Goal: Information Seeking & Learning: Find specific fact

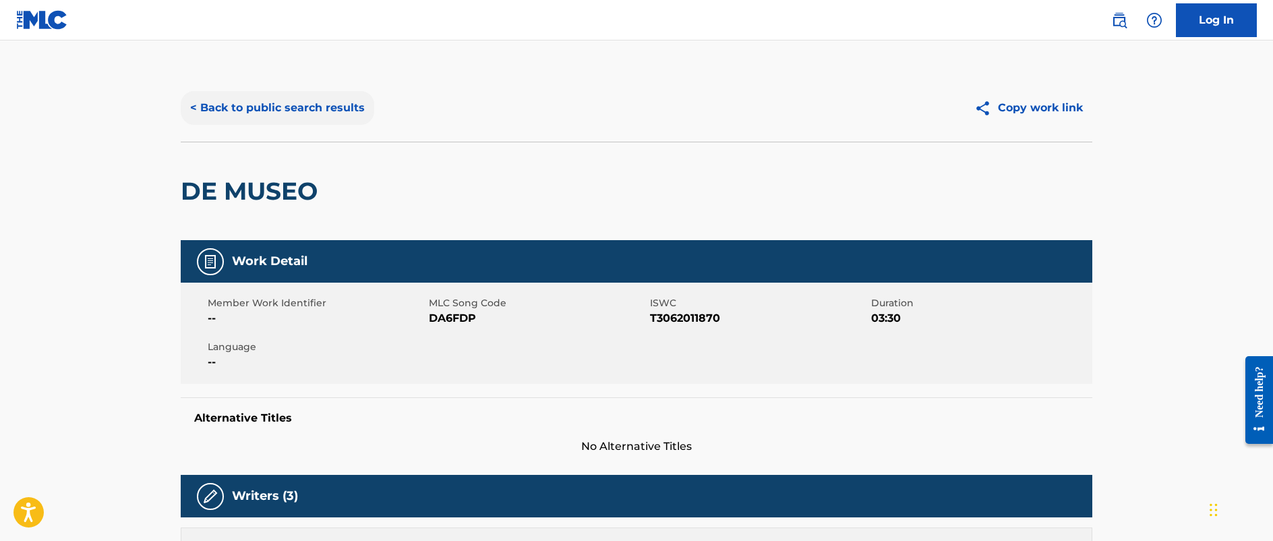
click at [257, 98] on button "< Back to public search results" at bounding box center [278, 108] width 194 height 34
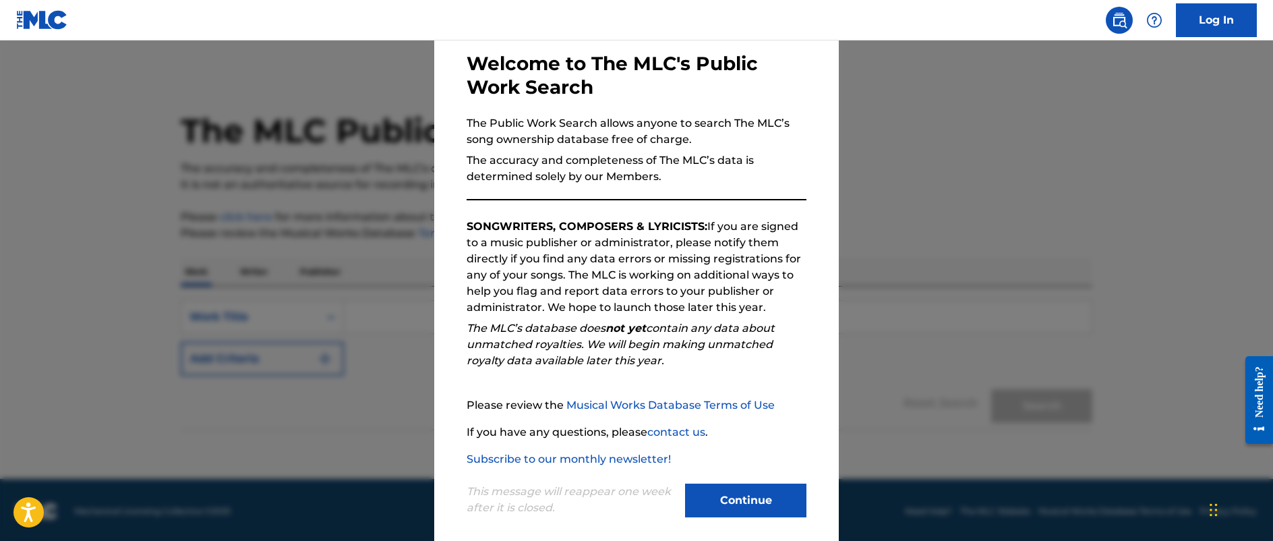
scroll to position [76, 0]
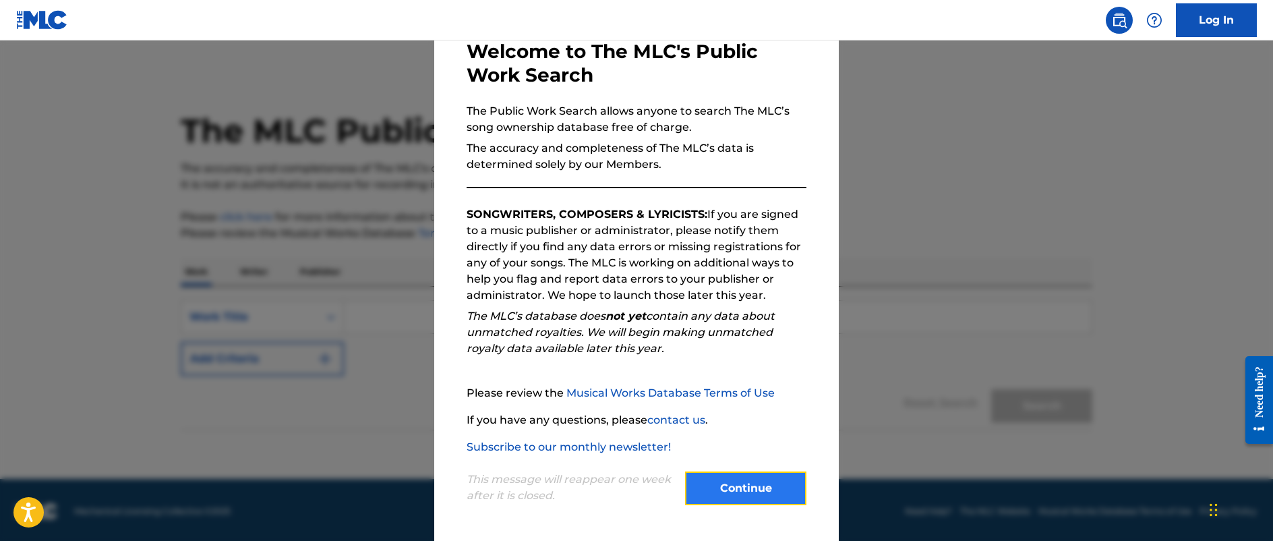
click at [740, 475] on button "Continue" at bounding box center [745, 488] width 121 height 34
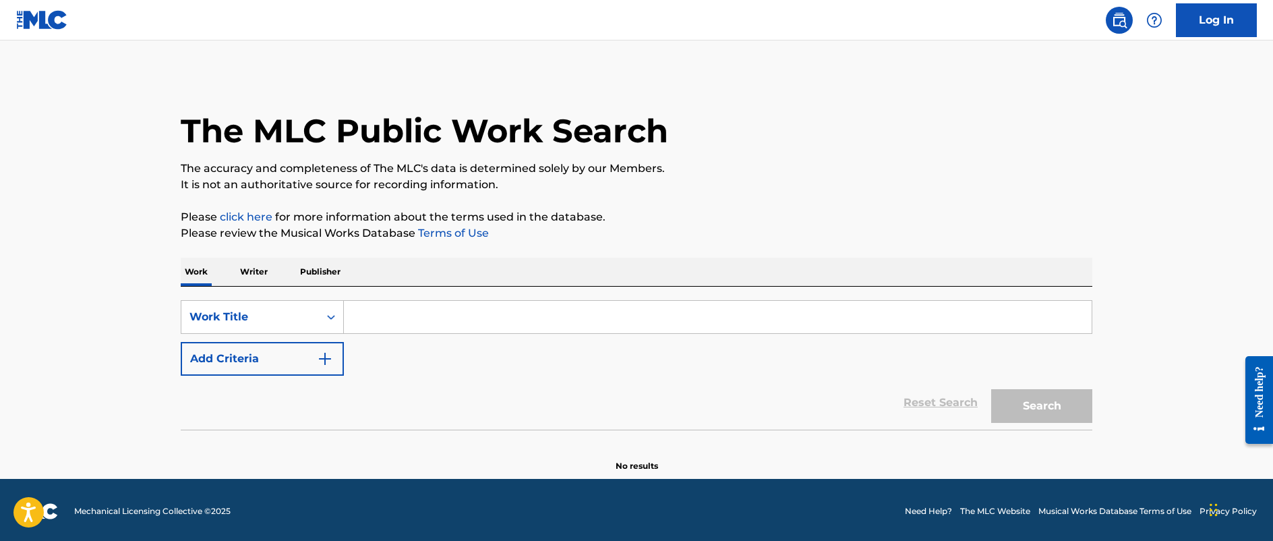
click at [385, 319] on input "Search Form" at bounding box center [718, 317] width 748 height 32
type input "Una Como Tu"
click at [1039, 404] on button "Search" at bounding box center [1041, 406] width 101 height 34
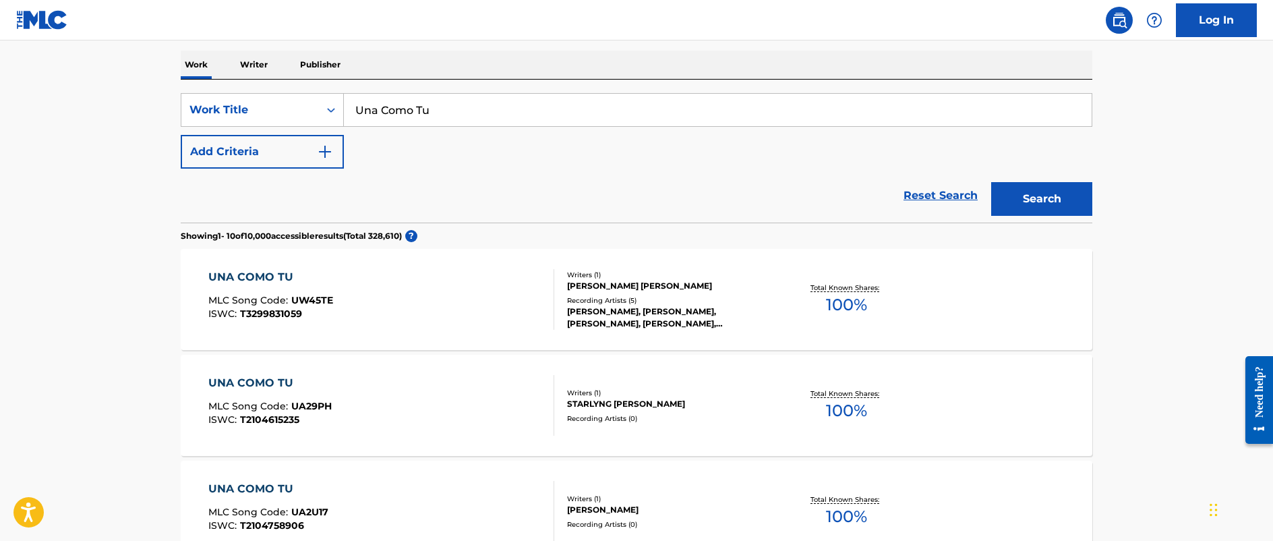
scroll to position [209, 0]
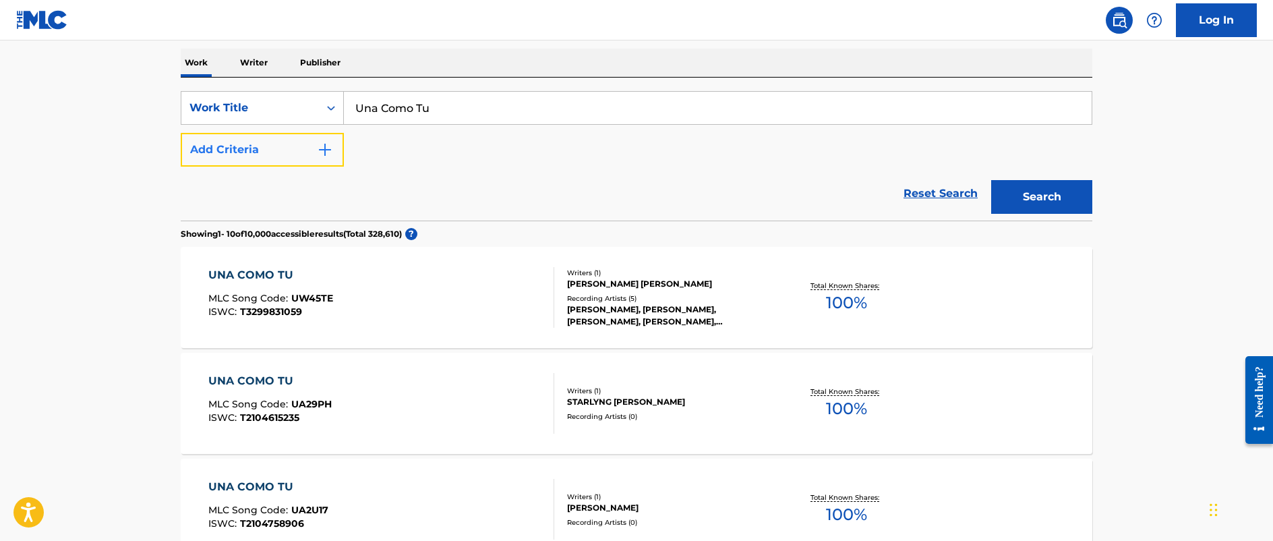
click at [328, 148] on img "Search Form" at bounding box center [325, 150] width 16 height 16
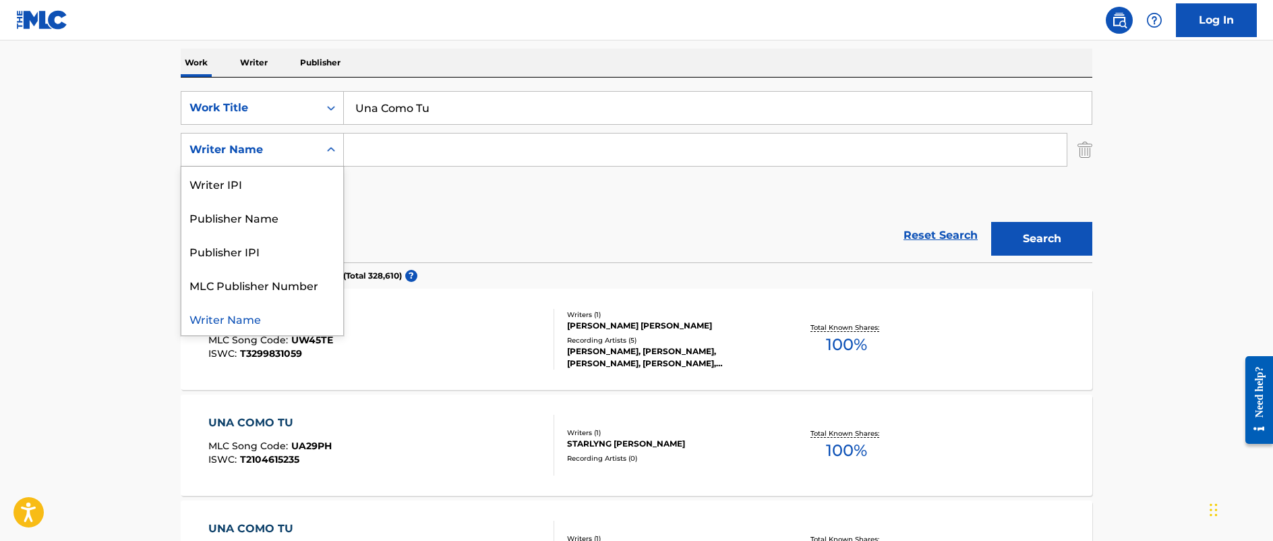
click at [331, 147] on icon "Search Form" at bounding box center [330, 149] width 13 height 13
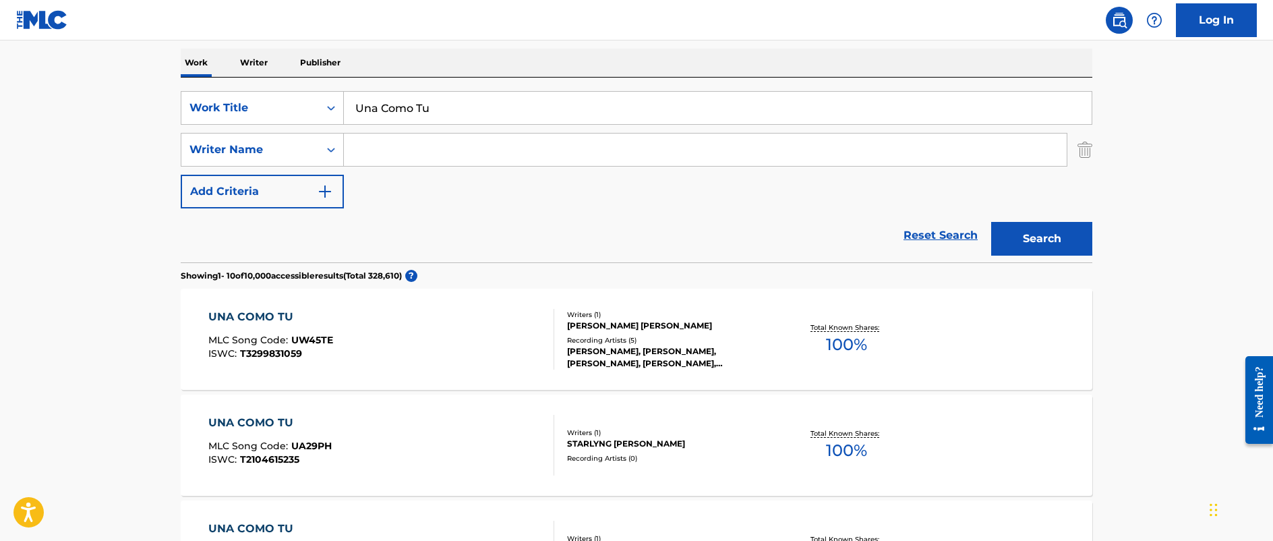
click at [399, 148] on input "Search Form" at bounding box center [705, 150] width 723 height 32
type input "[PERSON_NAME] [PERSON_NAME]"
click at [991, 222] on button "Search" at bounding box center [1041, 239] width 101 height 34
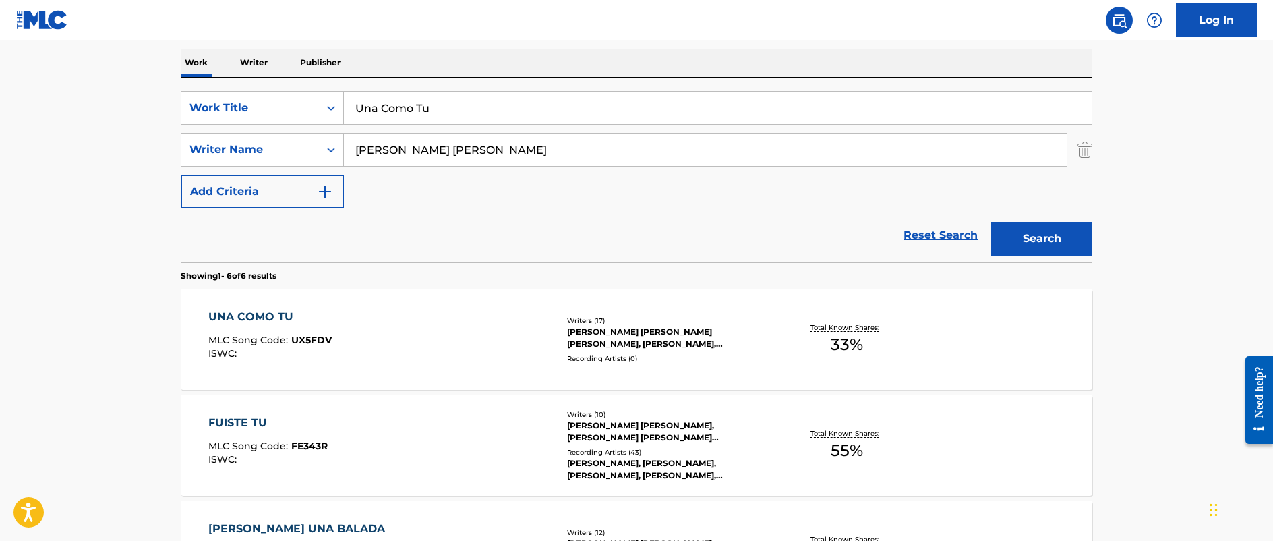
click at [479, 343] on div "UNA COMO TU MLC Song Code : UX5FDV ISWC :" at bounding box center [381, 339] width 347 height 61
